Goal: Transaction & Acquisition: Obtain resource

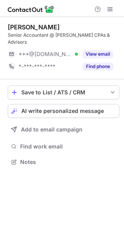
scroll to position [4, 4]
click at [101, 50] on button "View email" at bounding box center [97, 54] width 31 height 8
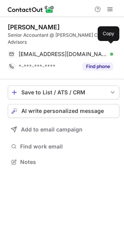
click at [111, 51] on span at bounding box center [109, 54] width 6 height 6
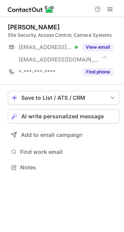
scroll to position [162, 124]
click at [106, 48] on button "View email" at bounding box center [97, 47] width 31 height 8
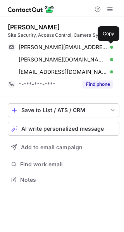
scroll to position [174, 124]
click at [108, 47] on span at bounding box center [109, 47] width 6 height 6
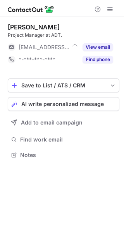
scroll to position [4, 4]
